Goal: Task Accomplishment & Management: Use online tool/utility

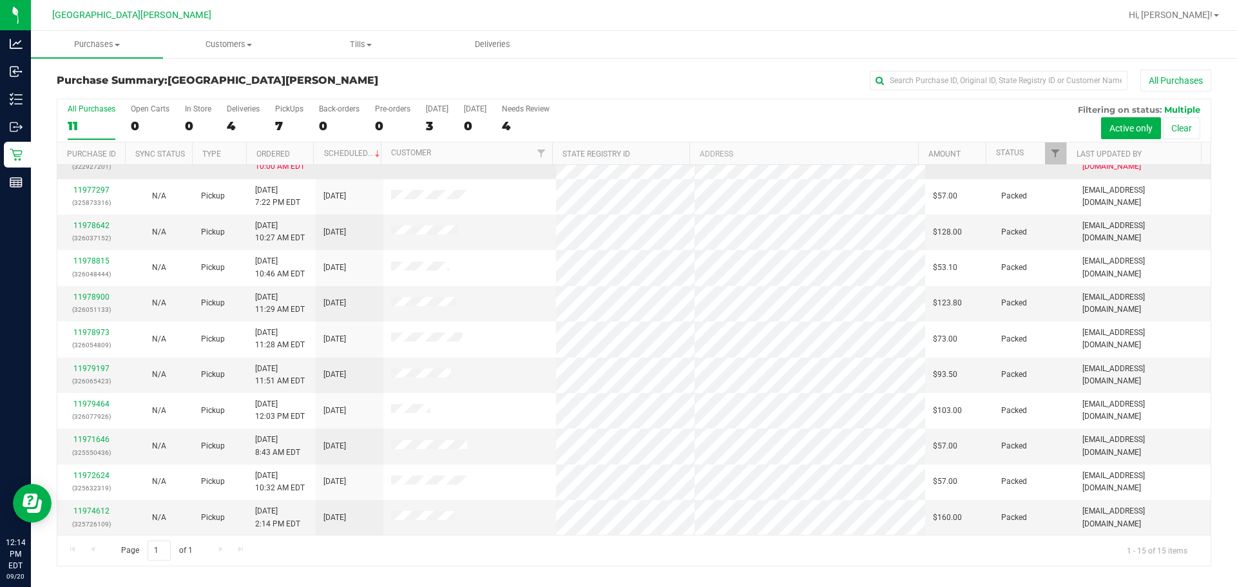
scroll to position [165, 0]
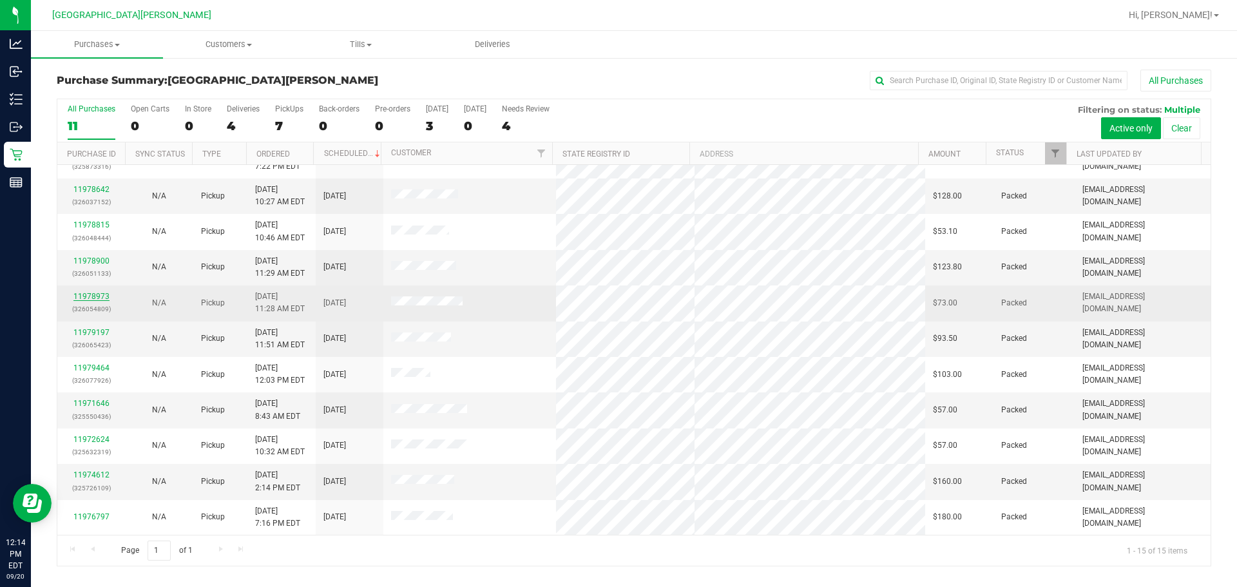
click at [88, 295] on link "11978973" at bounding box center [91, 296] width 36 height 9
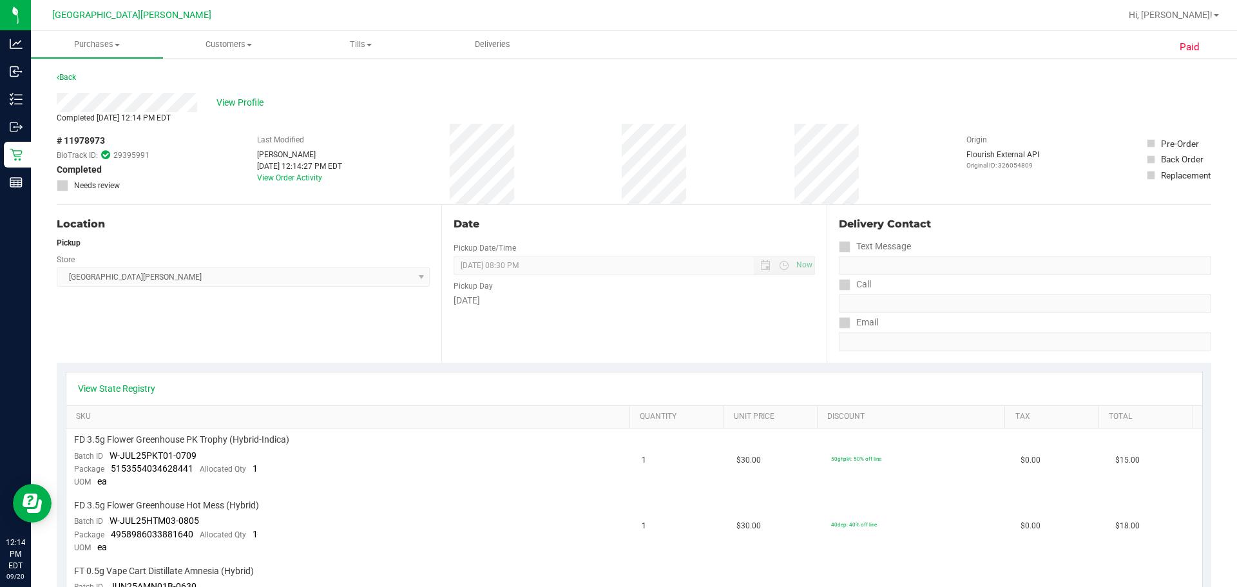
scroll to position [193, 0]
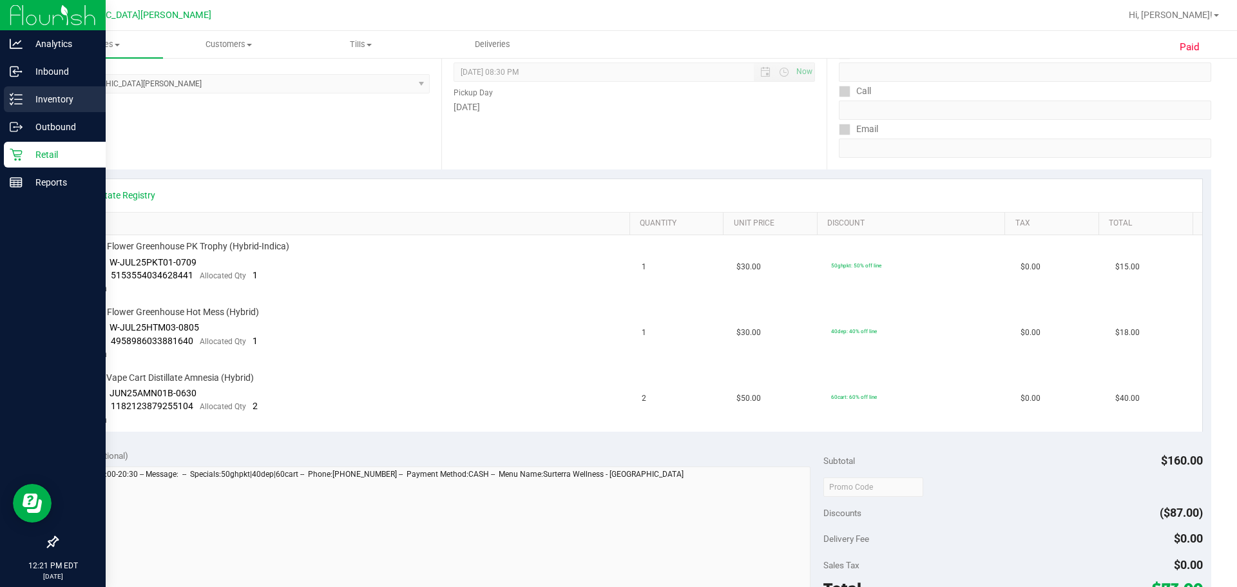
click at [53, 101] on p "Inventory" at bounding box center [61, 99] width 77 height 15
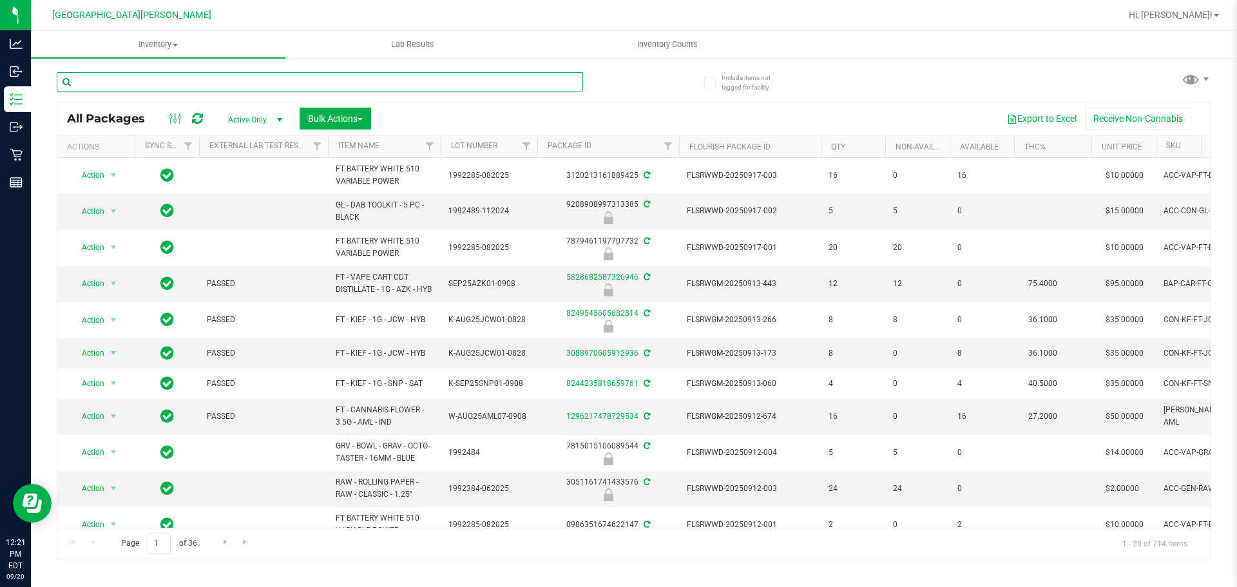
click at [149, 78] on input "text" at bounding box center [320, 81] width 527 height 19
type input "FLSRWWD-20250425-007"
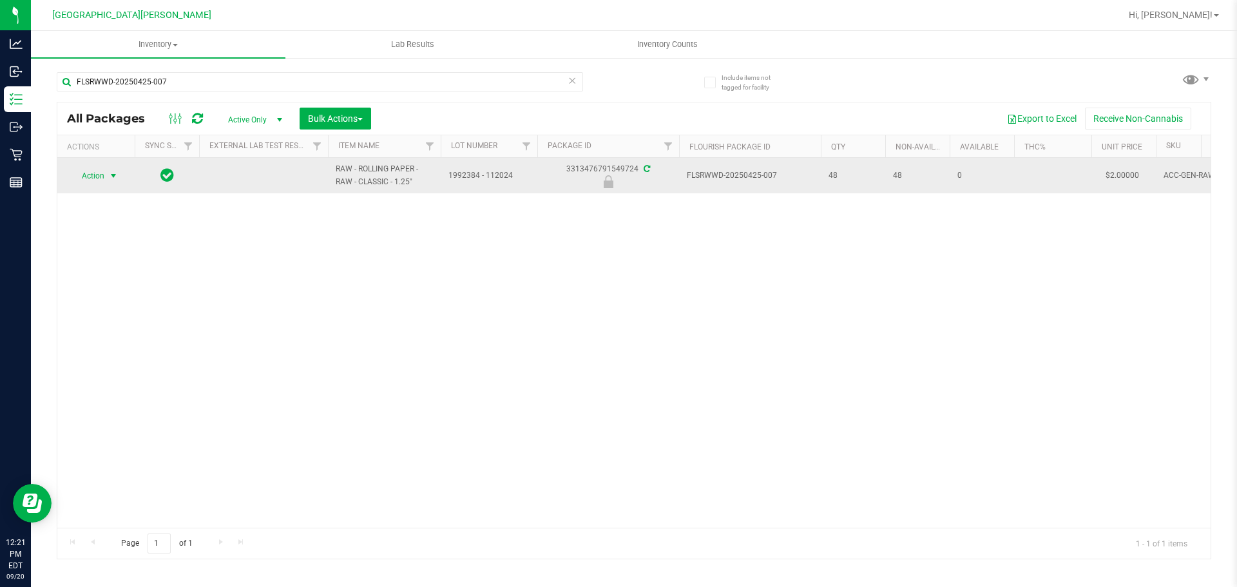
click at [90, 177] on span "Action" at bounding box center [87, 176] width 35 height 18
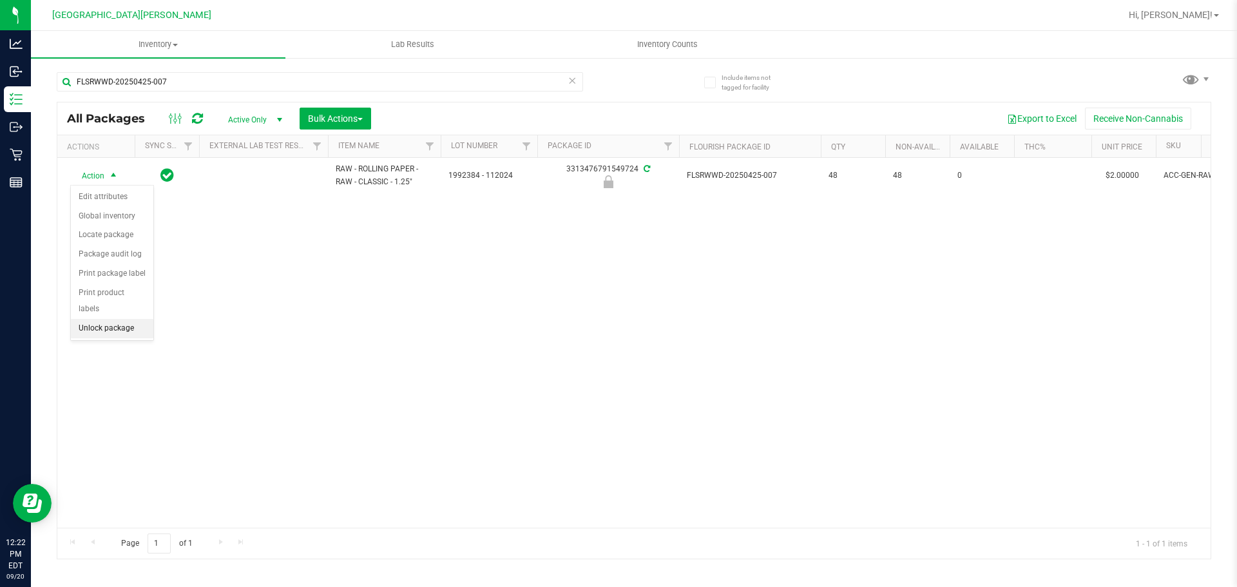
click at [88, 319] on li "Unlock package" at bounding box center [112, 328] width 82 height 19
